Goal: Task Accomplishment & Management: Complete application form

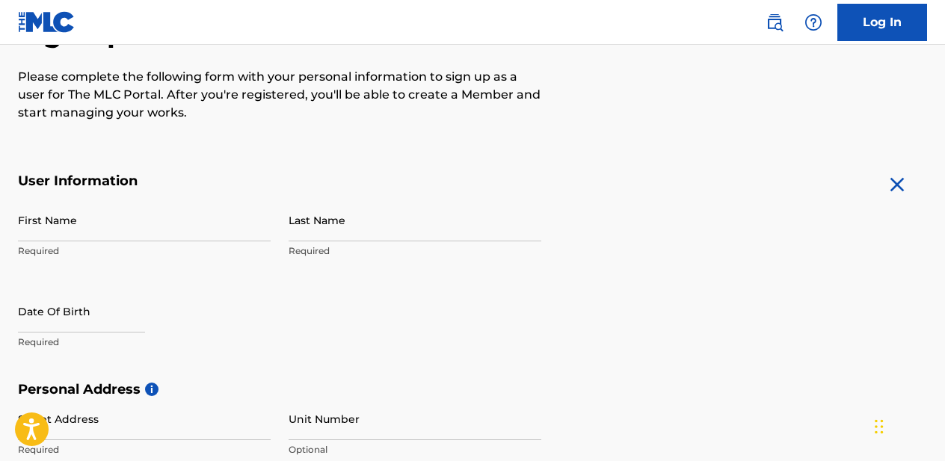
scroll to position [182, 0]
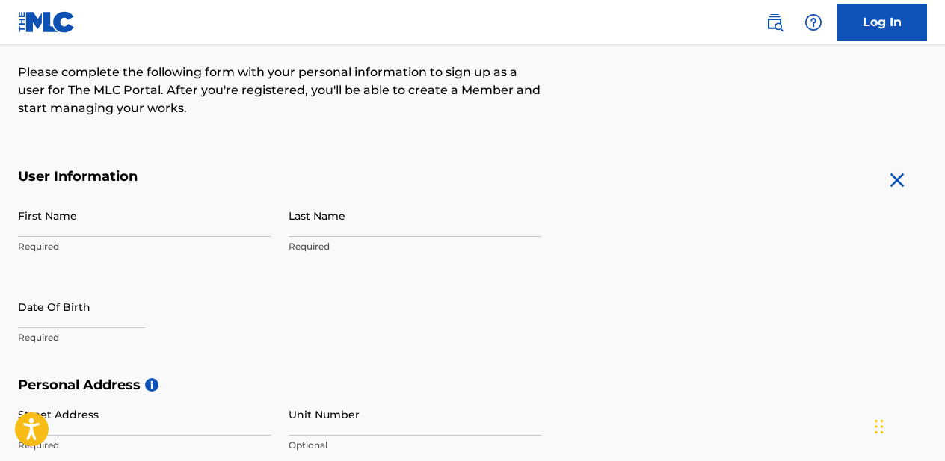
click at [132, 250] on p "Required" at bounding box center [144, 246] width 253 height 13
click at [85, 217] on input "First Name" at bounding box center [144, 215] width 253 height 43
type input "[PERSON_NAME]"
click at [307, 224] on input "Last Name" at bounding box center [415, 215] width 253 height 43
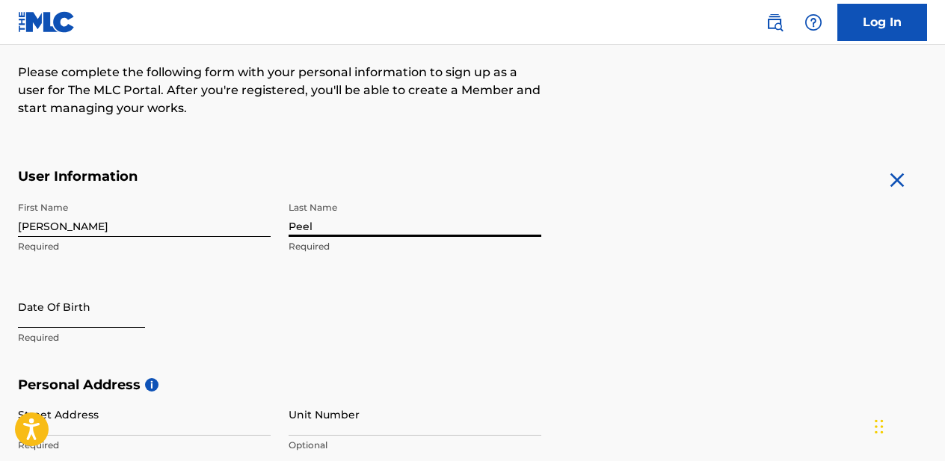
type input "Peel"
click at [96, 326] on input "text" at bounding box center [81, 307] width 127 height 43
select select "8"
select select "2025"
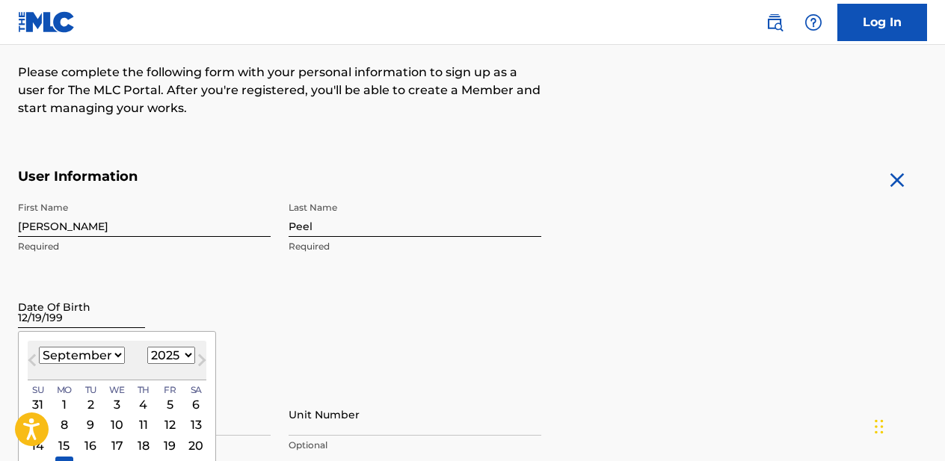
type input "[DATE]"
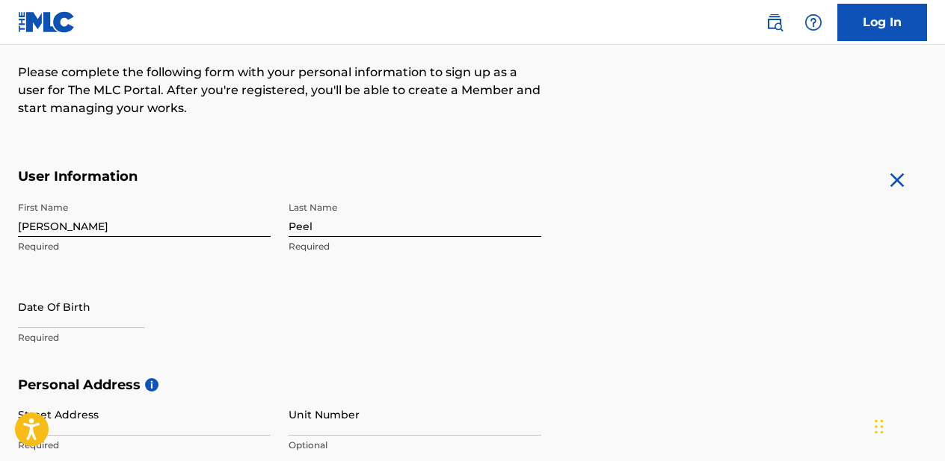
click at [363, 352] on div "First Name [PERSON_NAME] Required Last Name Peel Required Date Of Birth Required" at bounding box center [280, 285] width 524 height 182
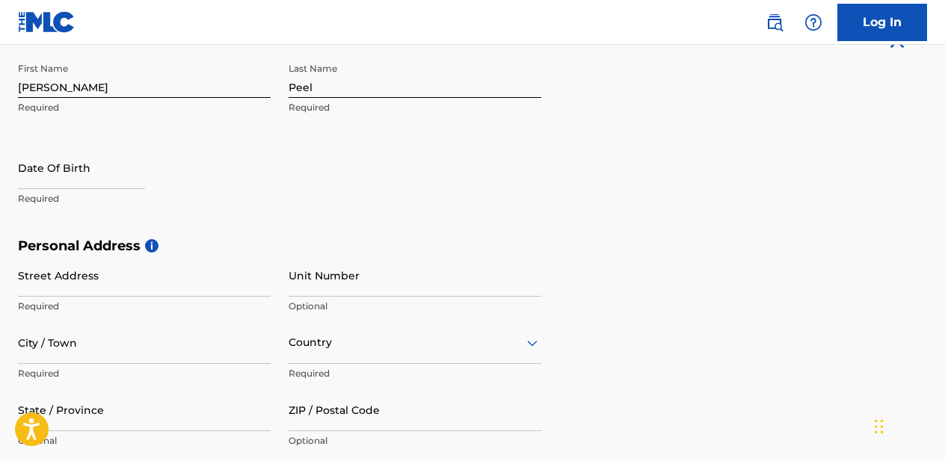
scroll to position [338, 0]
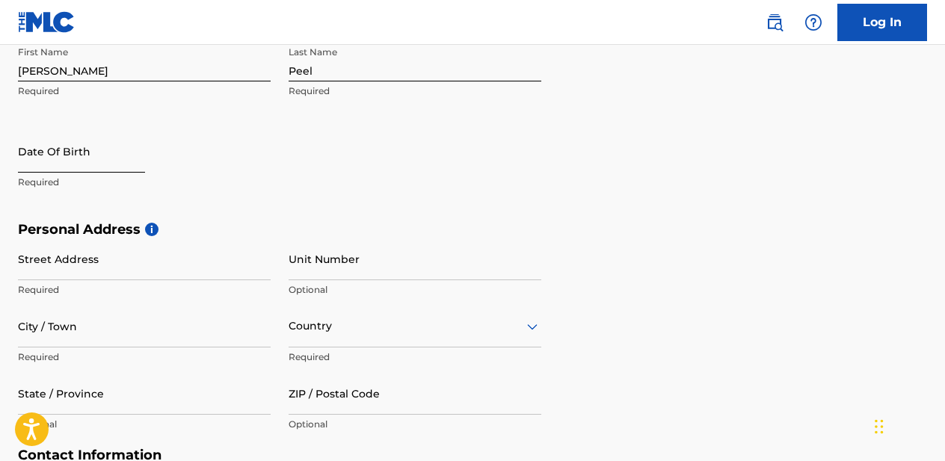
click at [82, 162] on input "text" at bounding box center [81, 151] width 127 height 43
select select "8"
select select "2025"
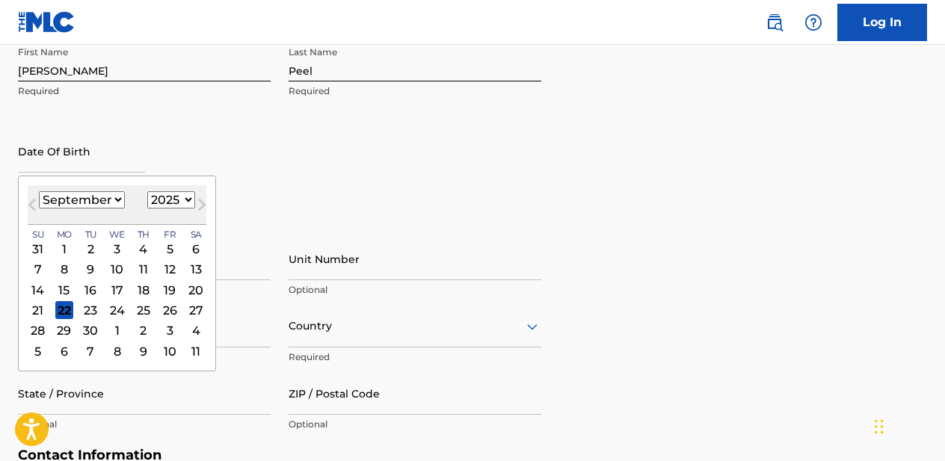
type input "[DATE]"
select select "11"
select select "1992"
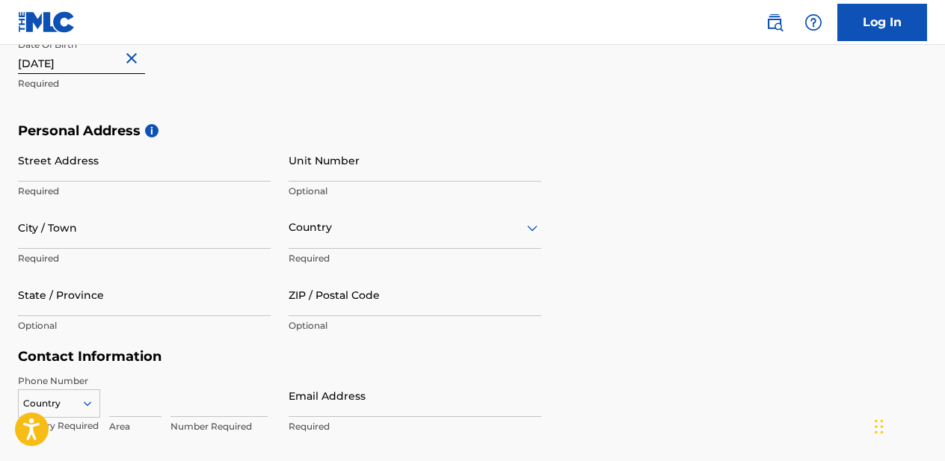
scroll to position [441, 0]
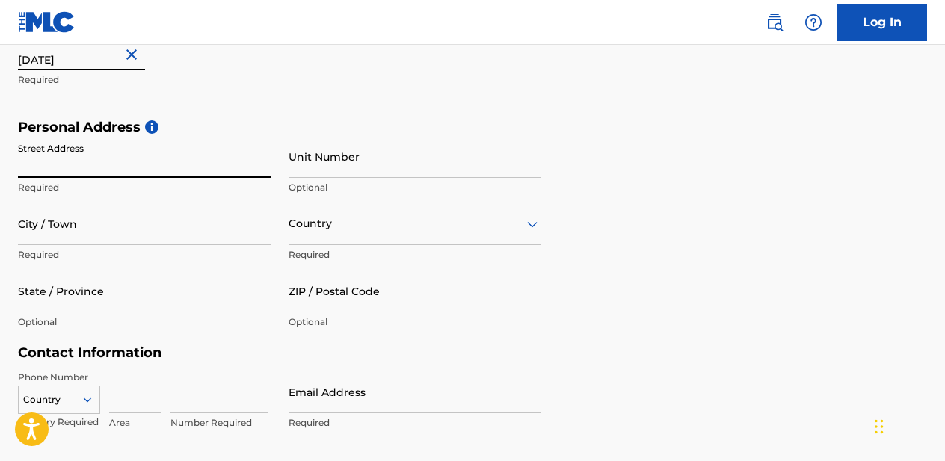
click at [105, 155] on input "Street Address" at bounding box center [144, 156] width 253 height 43
type input "[STREET_ADDRESS][PERSON_NAME]"
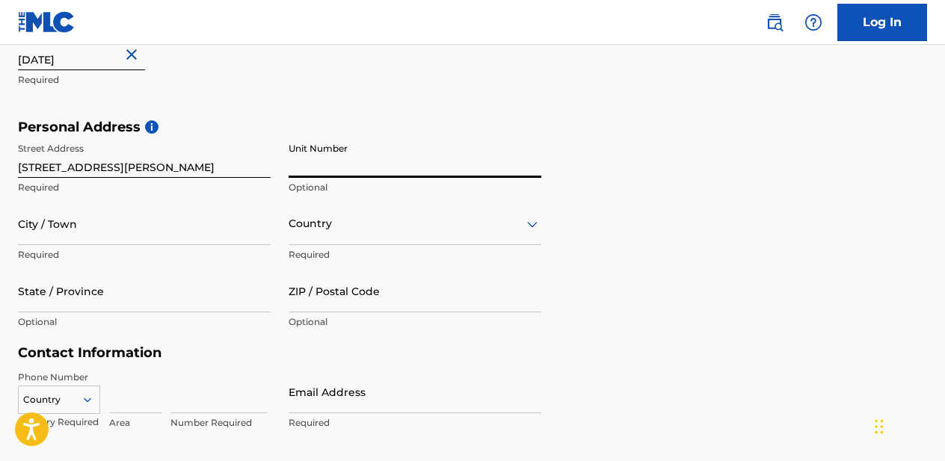
click at [345, 170] on input "Unit Number" at bounding box center [415, 156] width 253 height 43
type input "712"
click at [86, 230] on input "City / Town" at bounding box center [144, 224] width 253 height 43
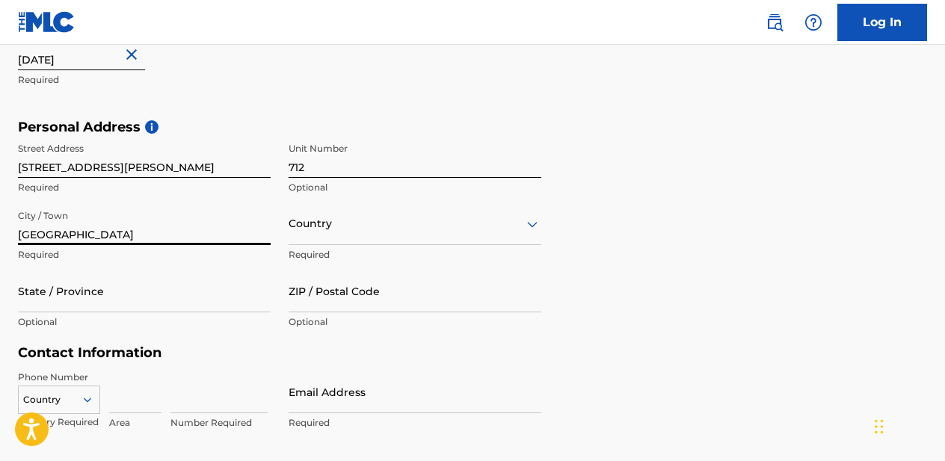
type input "[GEOGRAPHIC_DATA]"
click at [318, 232] on div "Country" at bounding box center [415, 224] width 253 height 43
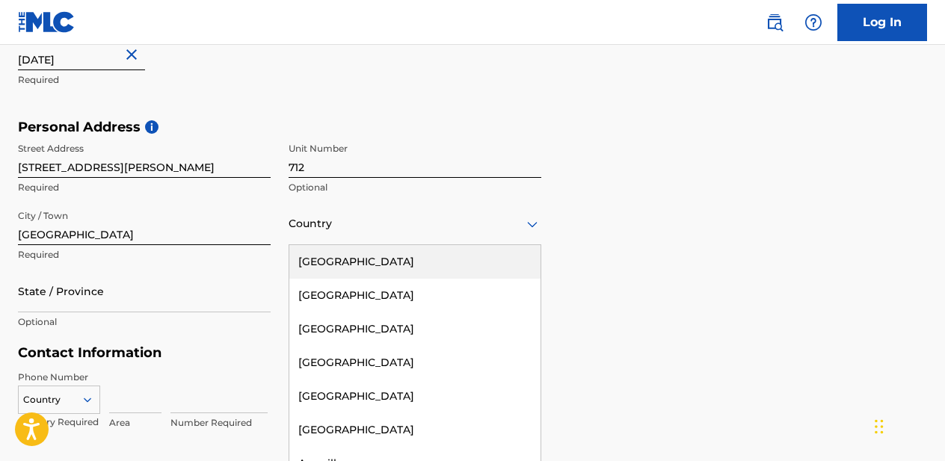
scroll to position [449, 0]
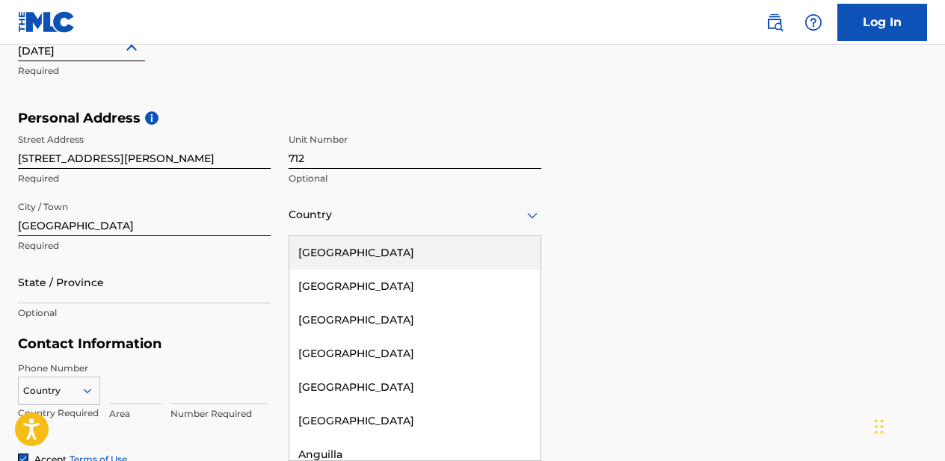
click at [352, 257] on div "[GEOGRAPHIC_DATA]" at bounding box center [414, 253] width 251 height 34
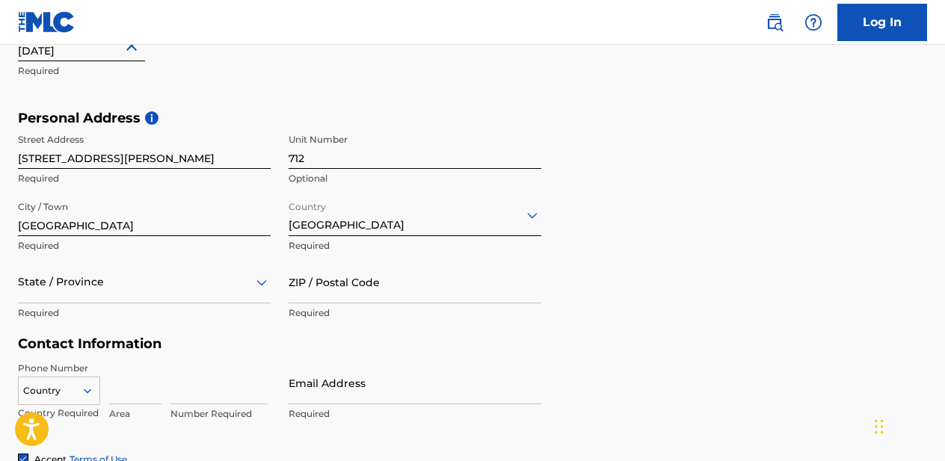
click at [92, 293] on div "State / Province" at bounding box center [144, 282] width 253 height 43
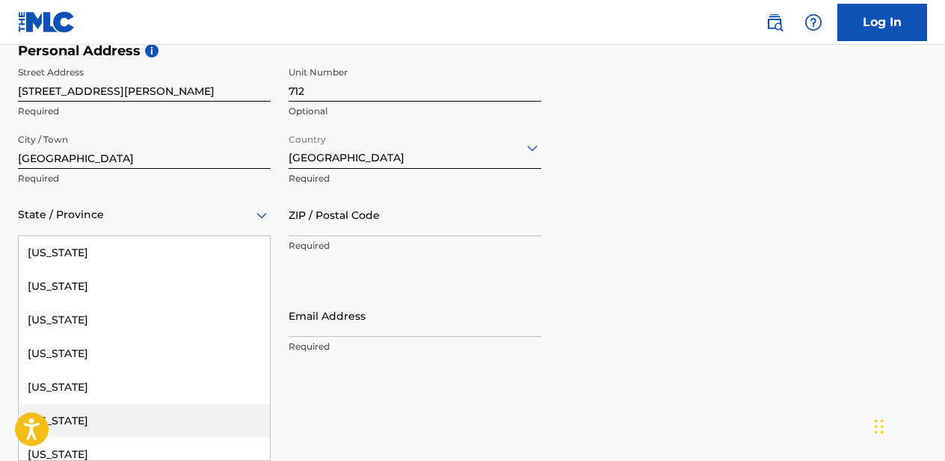
click at [67, 417] on div "[US_STATE]" at bounding box center [144, 422] width 251 height 34
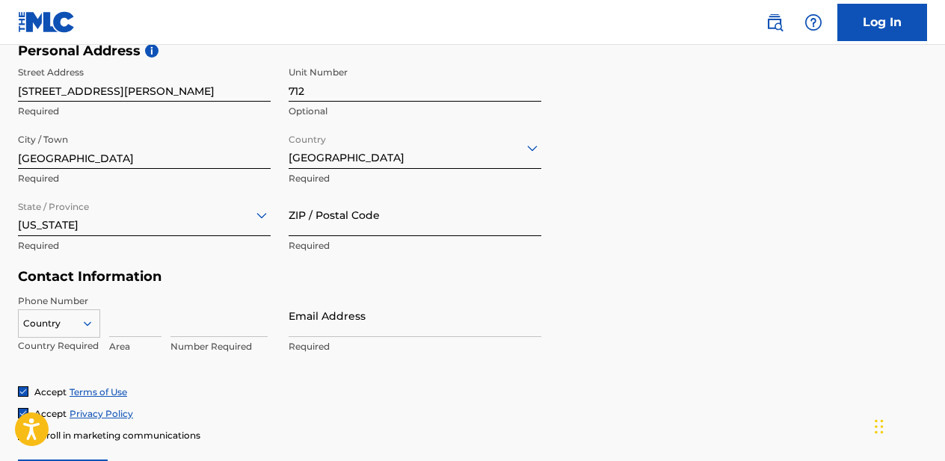
click at [387, 218] on input "ZIP / Postal Code" at bounding box center [415, 215] width 253 height 43
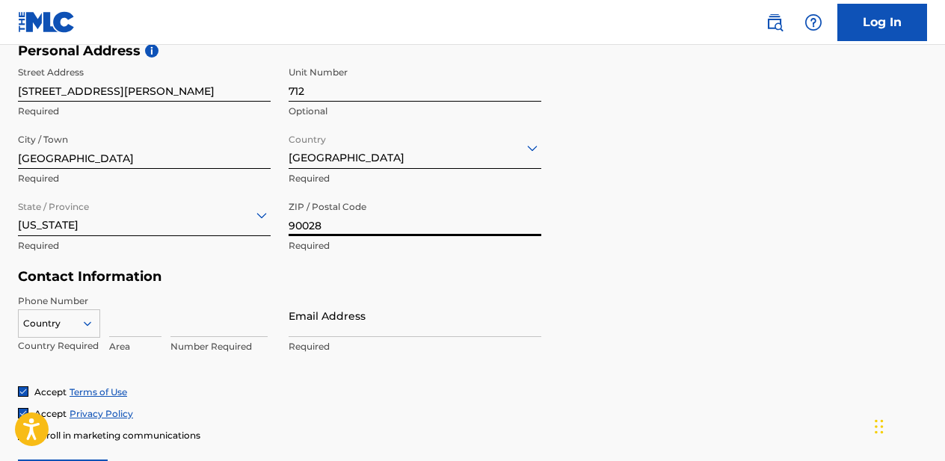
type input "90028"
click at [677, 218] on div "Personal Address i Street Address [STREET_ADDRESS][PERSON_NAME] Required State …" at bounding box center [472, 156] width 909 height 227
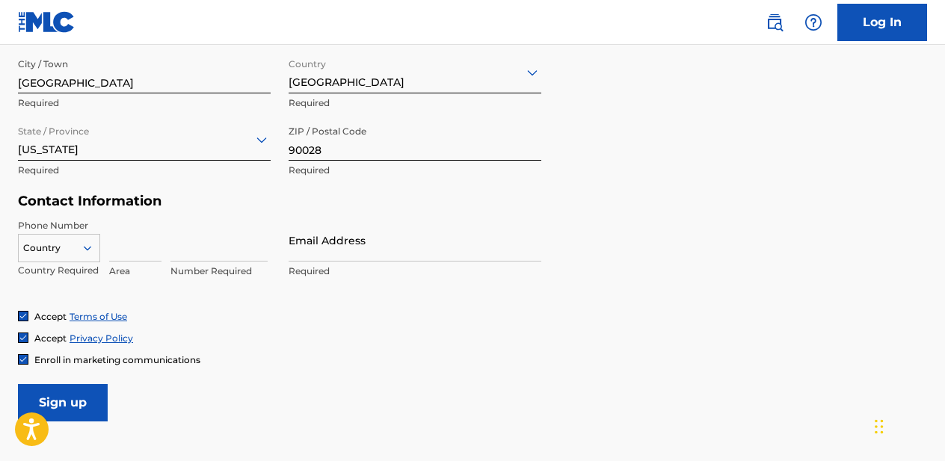
scroll to position [598, 0]
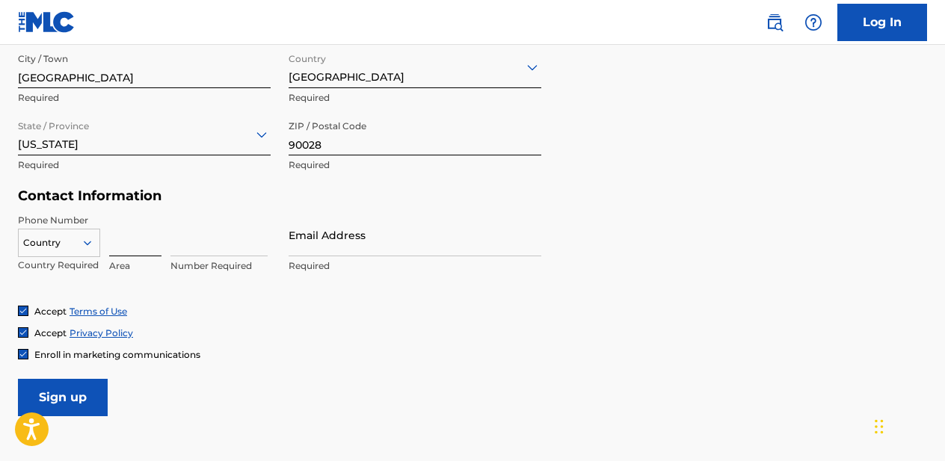
click at [126, 239] on input at bounding box center [135, 235] width 52 height 43
type input "323"
click at [191, 245] on input at bounding box center [219, 235] width 97 height 43
type input "4709821"
click at [320, 246] on input "Email Address" at bounding box center [415, 235] width 253 height 43
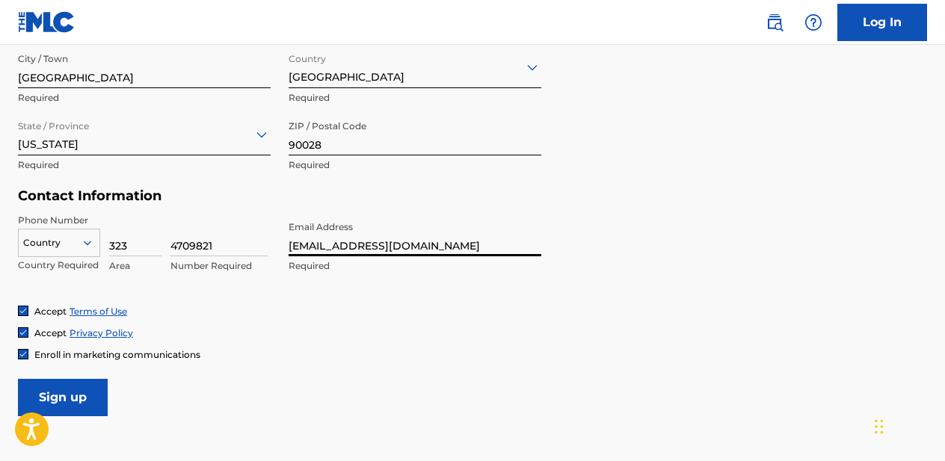
type input "[EMAIL_ADDRESS][DOMAIN_NAME]"
click at [557, 248] on form "User Information First Name [PERSON_NAME] Required Last Name Peel Required Date…" at bounding box center [472, 84] width 909 height 663
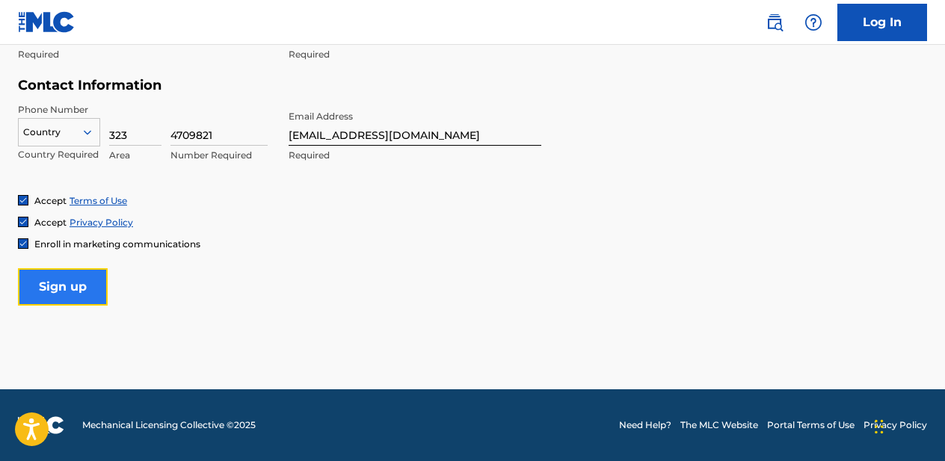
click at [88, 289] on input "Sign up" at bounding box center [63, 287] width 90 height 37
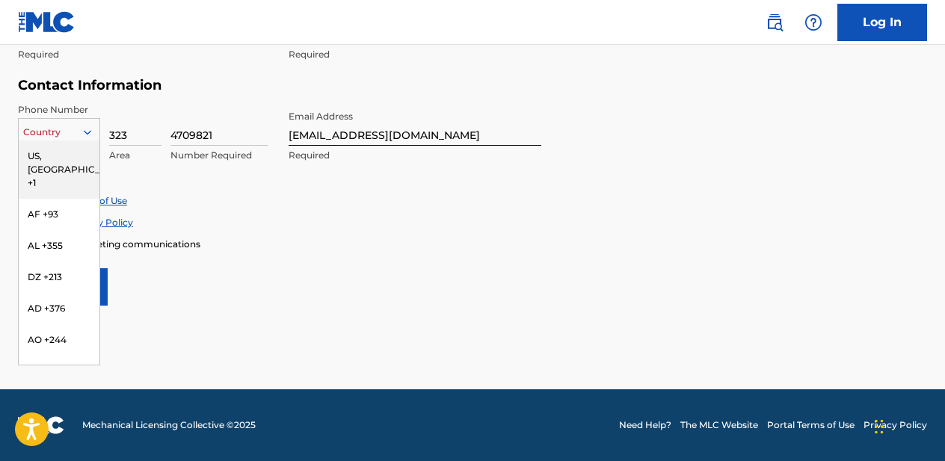
click at [83, 126] on icon at bounding box center [87, 132] width 13 height 13
click at [72, 168] on div "US, [GEOGRAPHIC_DATA] +1" at bounding box center [59, 170] width 81 height 58
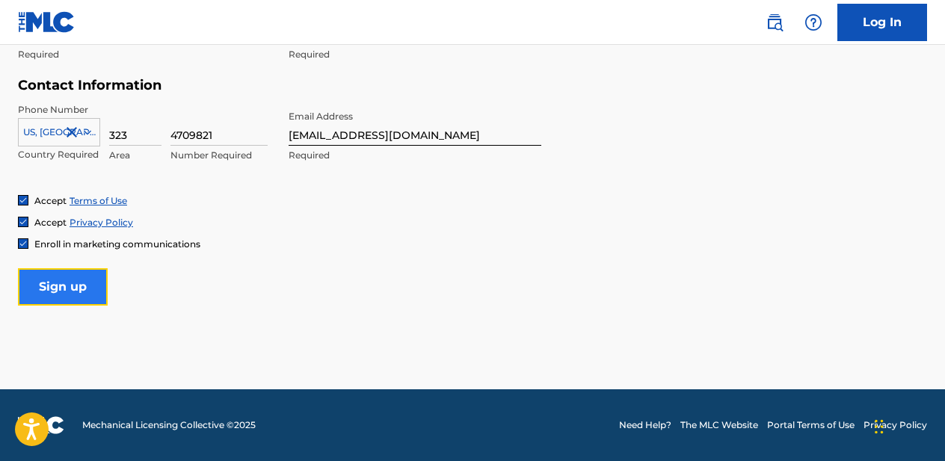
click at [72, 291] on input "Sign up" at bounding box center [63, 287] width 90 height 37
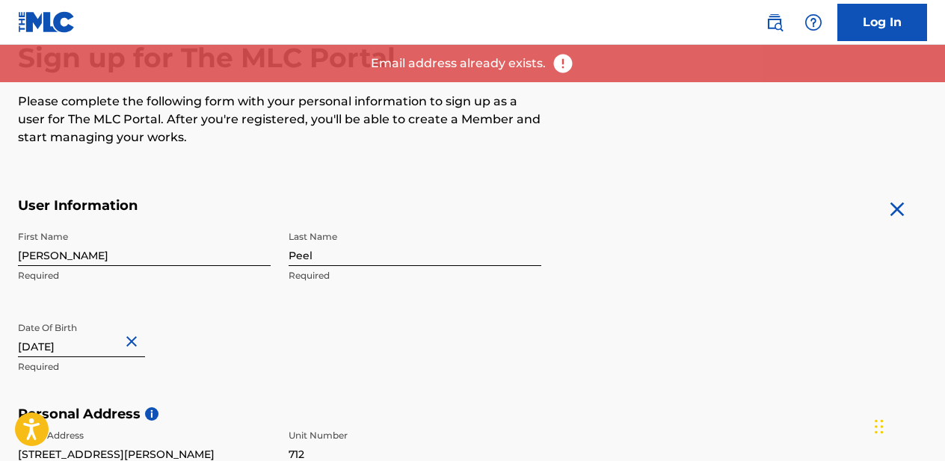
scroll to position [0, 0]
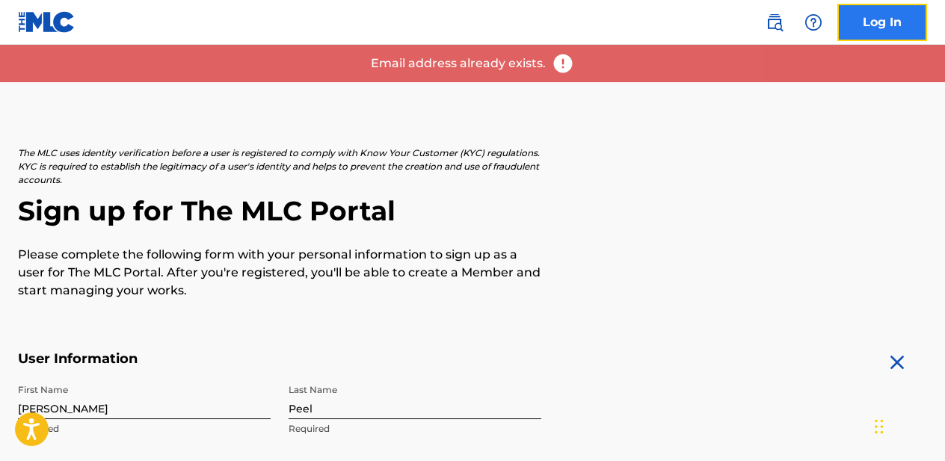
click at [869, 8] on link "Log In" at bounding box center [883, 22] width 90 height 37
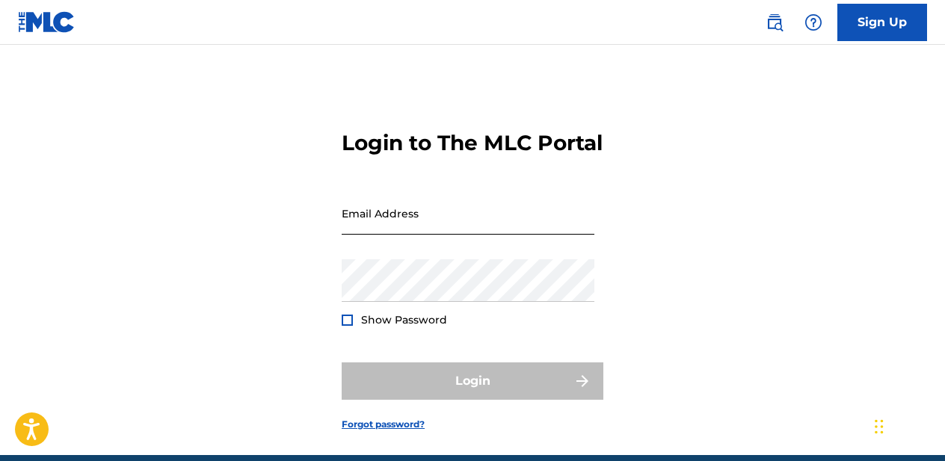
click at [500, 235] on input "Email Address" at bounding box center [468, 213] width 253 height 43
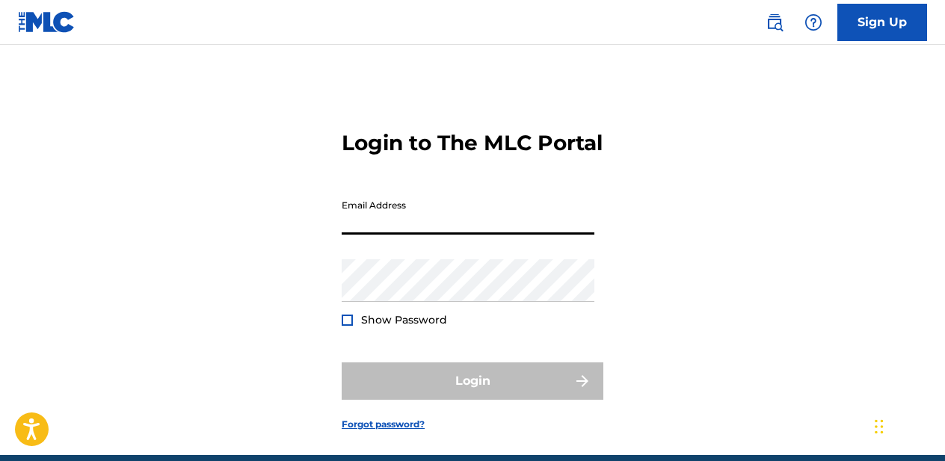
type input "[EMAIL_ADDRESS][DOMAIN_NAME]"
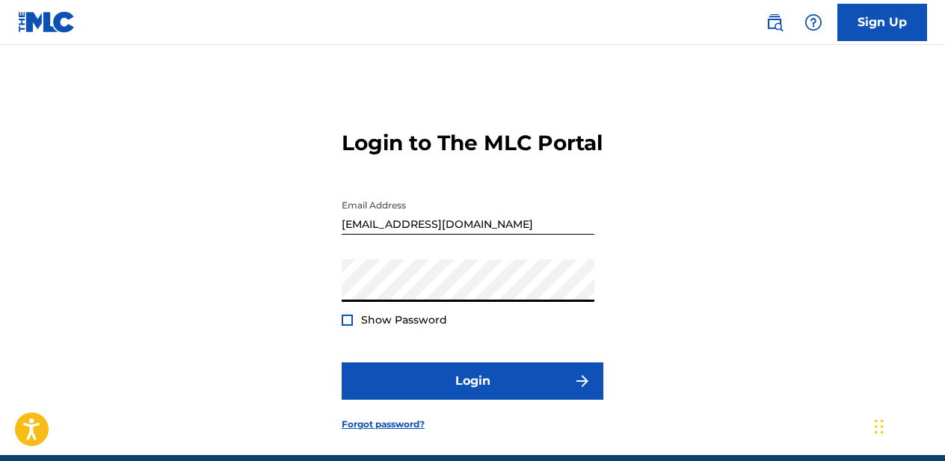
click at [342, 363] on button "Login" at bounding box center [473, 381] width 262 height 37
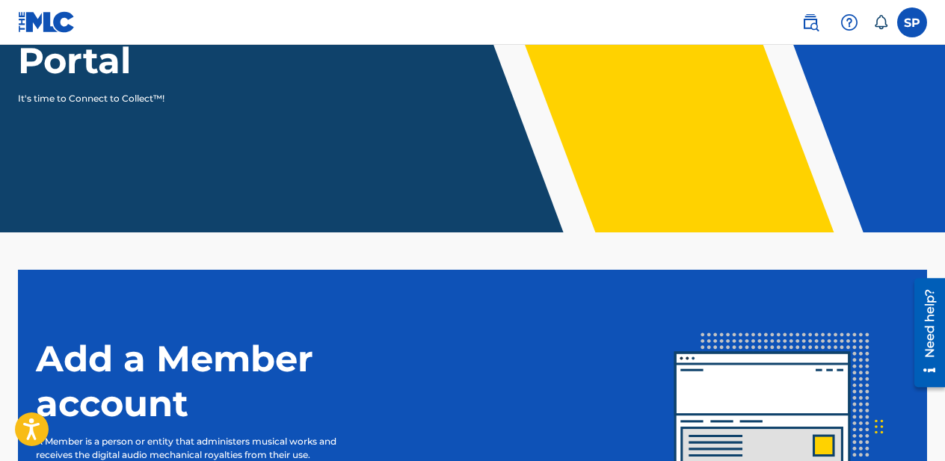
scroll to position [396, 0]
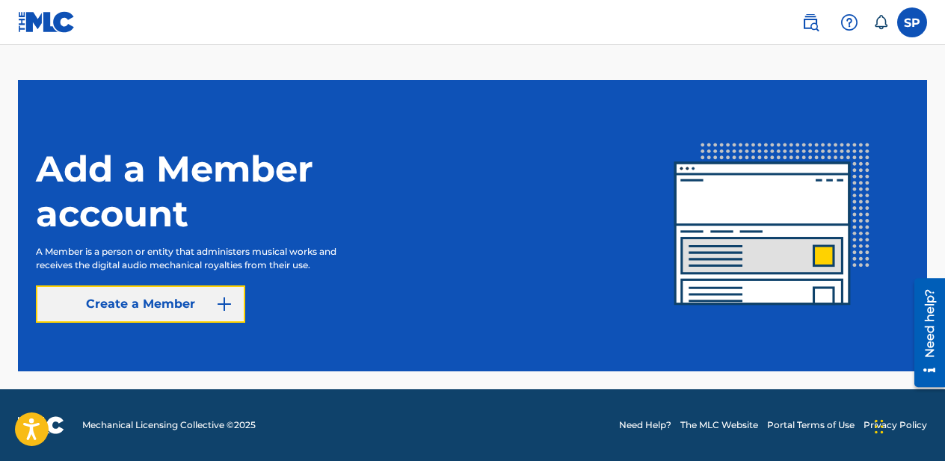
click at [156, 307] on link "Create a Member" at bounding box center [140, 304] width 209 height 37
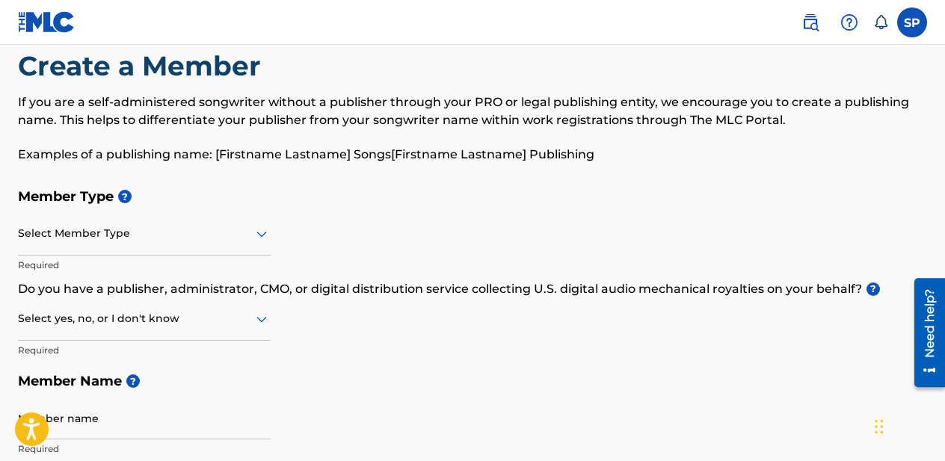
scroll to position [37, 0]
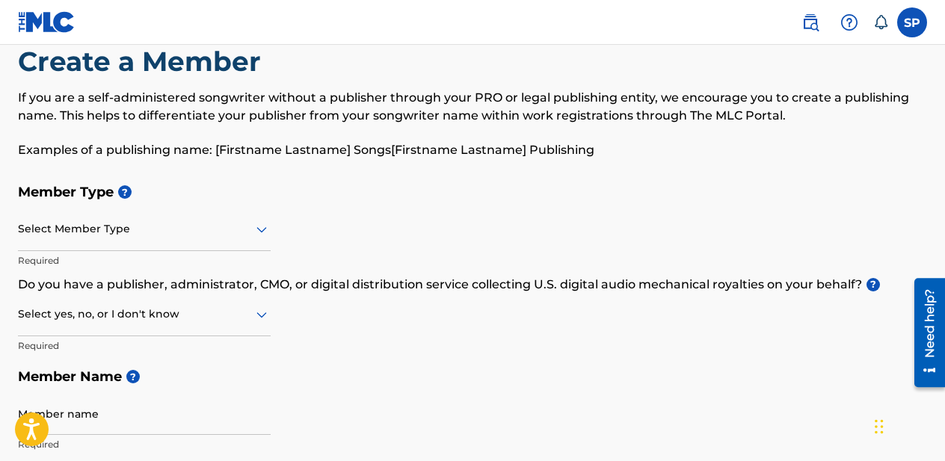
click at [134, 222] on div at bounding box center [144, 229] width 253 height 19
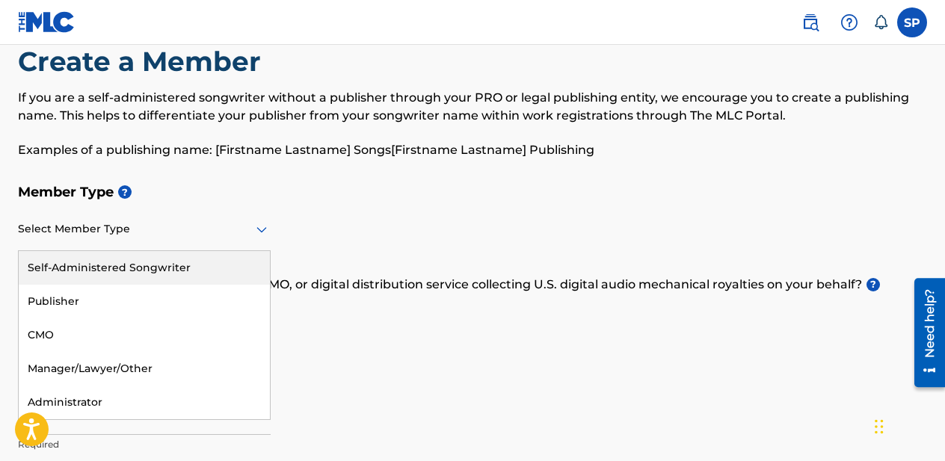
click at [111, 271] on div "Self-Administered Songwriter" at bounding box center [144, 268] width 251 height 34
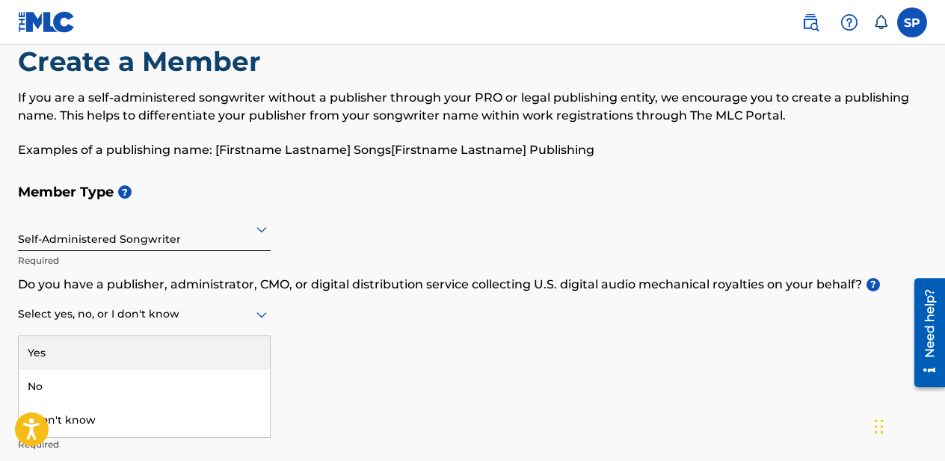
click at [227, 319] on div at bounding box center [144, 314] width 253 height 19
click at [173, 339] on div "Yes" at bounding box center [144, 354] width 251 height 34
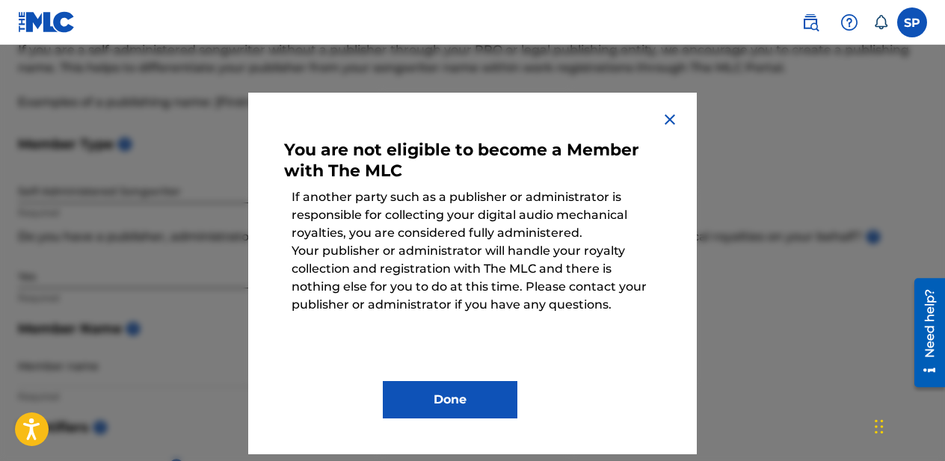
scroll to position [93, 0]
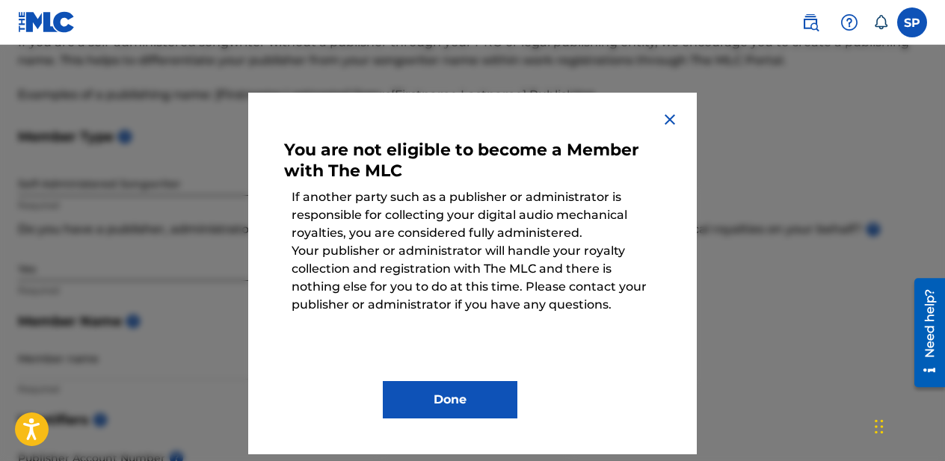
click at [672, 115] on img at bounding box center [670, 120] width 18 height 18
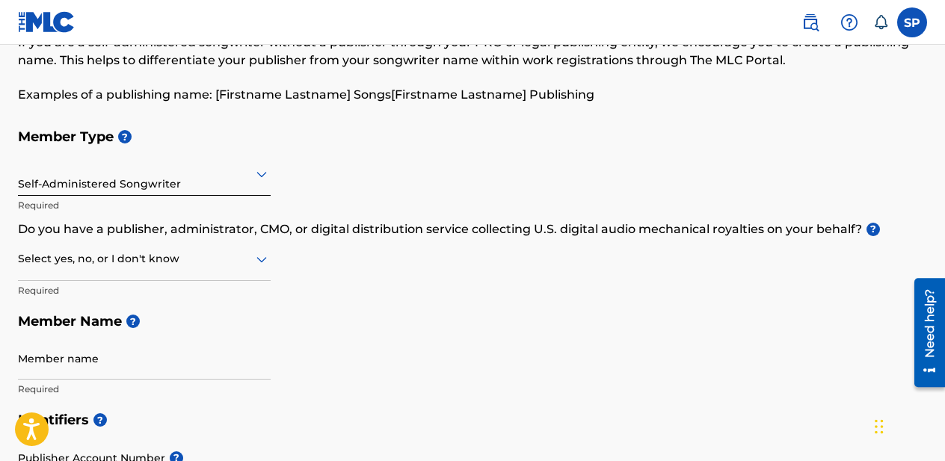
click at [148, 184] on div "Self-Administered Songwriter" at bounding box center [144, 174] width 253 height 37
